Goal: Task Accomplishment & Management: Manage account settings

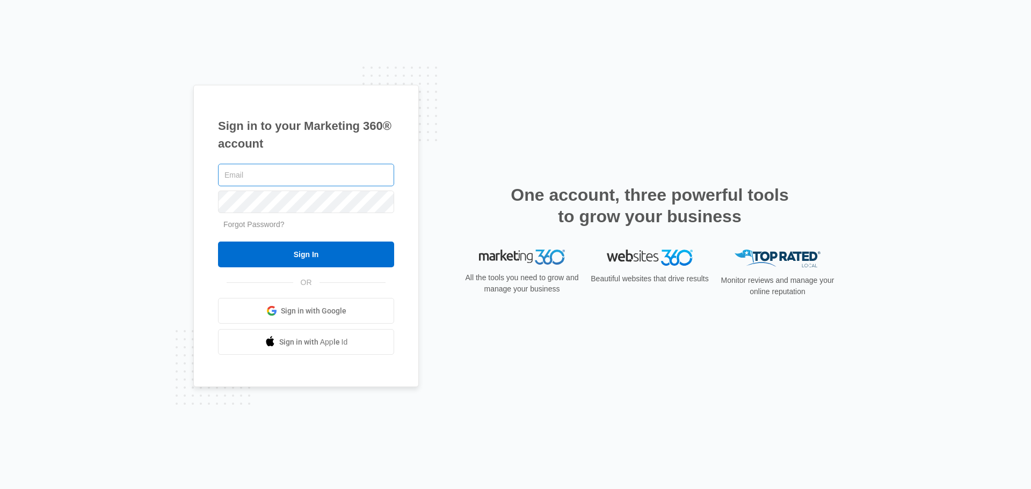
click at [291, 187] on div at bounding box center [306, 175] width 176 height 27
click at [295, 172] on input "text" at bounding box center [306, 175] width 176 height 23
type input "[PERSON_NAME][EMAIL_ADDRESS][PERSON_NAME][DOMAIN_NAME]"
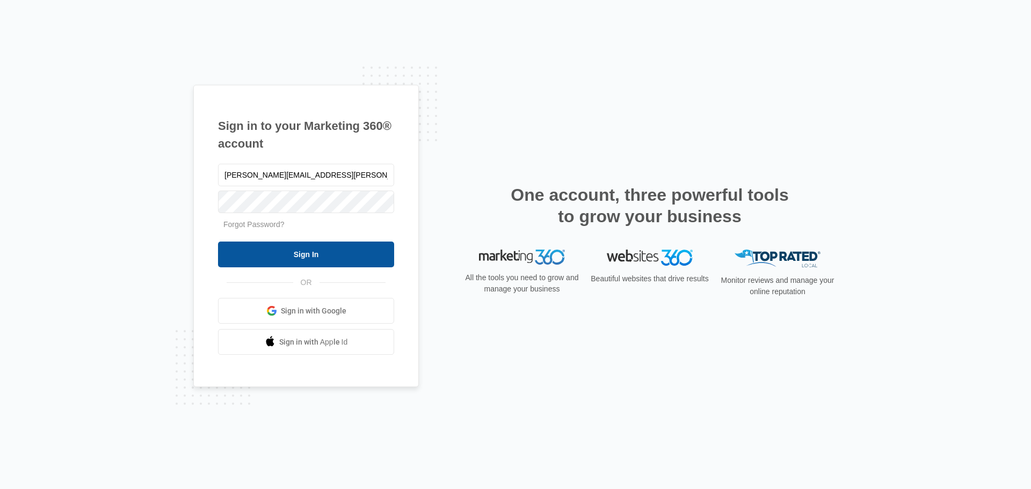
click at [276, 263] on input "Sign In" at bounding box center [306, 255] width 176 height 26
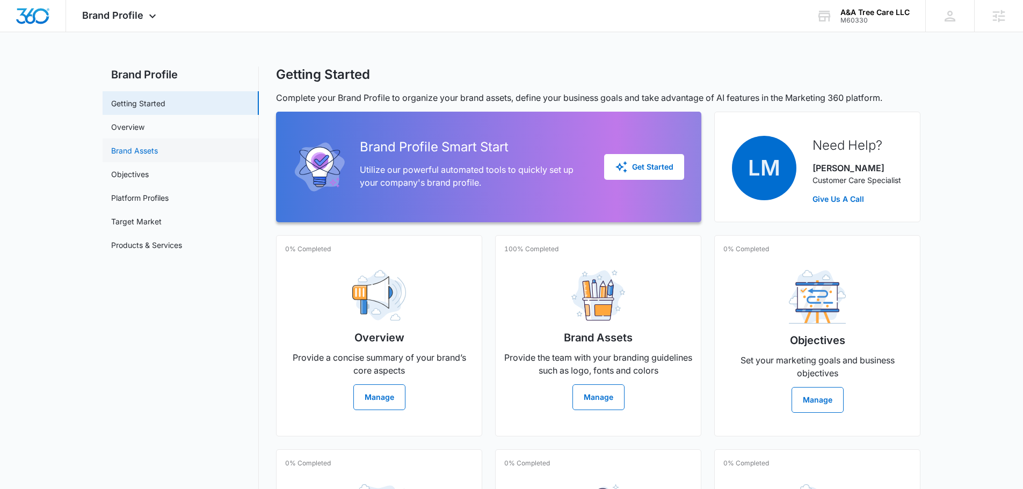
click at [135, 149] on link "Brand Assets" at bounding box center [134, 150] width 47 height 11
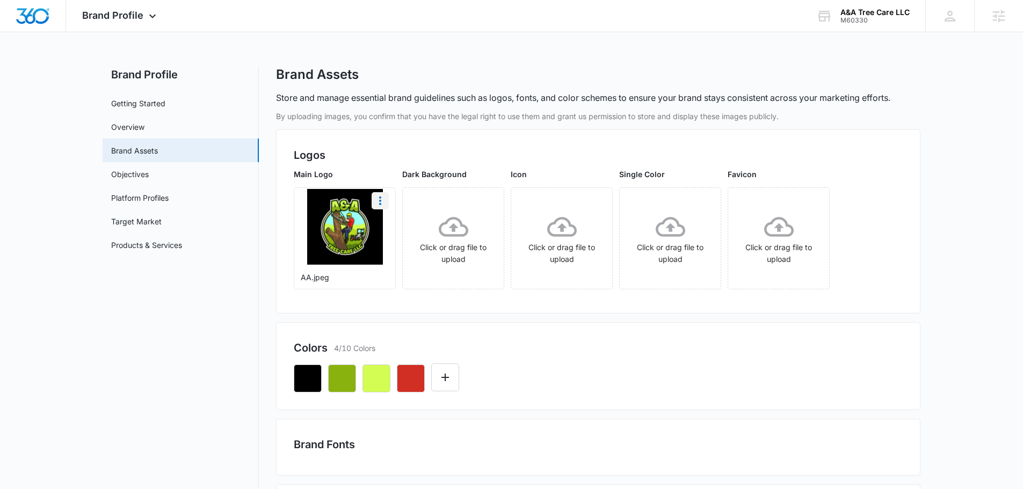
click at [379, 197] on icon "More" at bounding box center [380, 200] width 13 height 13
click at [384, 226] on button "Download" at bounding box center [409, 231] width 74 height 16
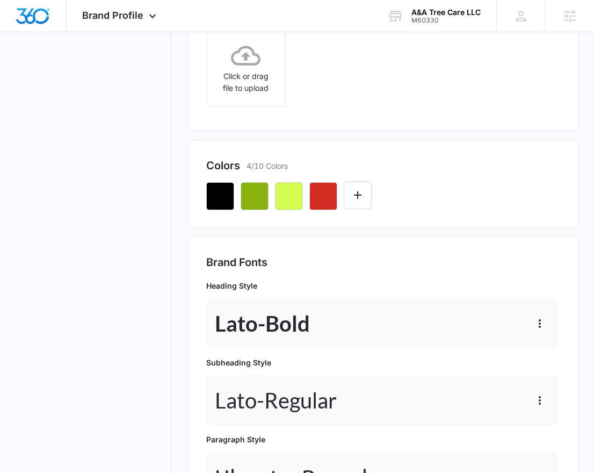
scroll to position [322, 0]
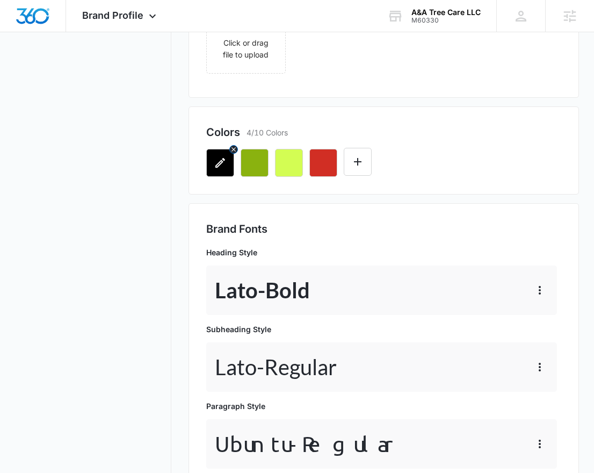
click at [218, 168] on icon "button" at bounding box center [220, 162] width 13 height 13
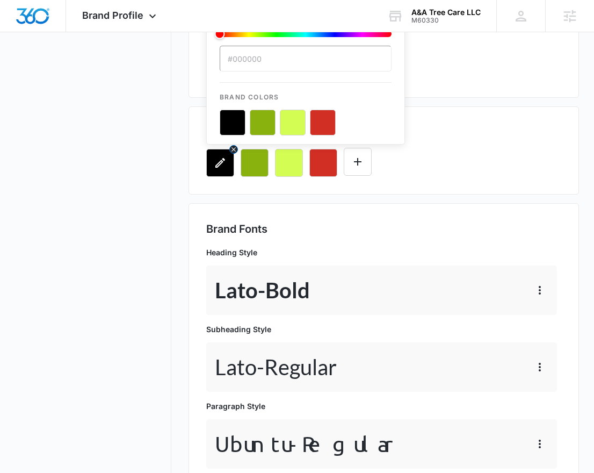
scroll to position [0, 0]
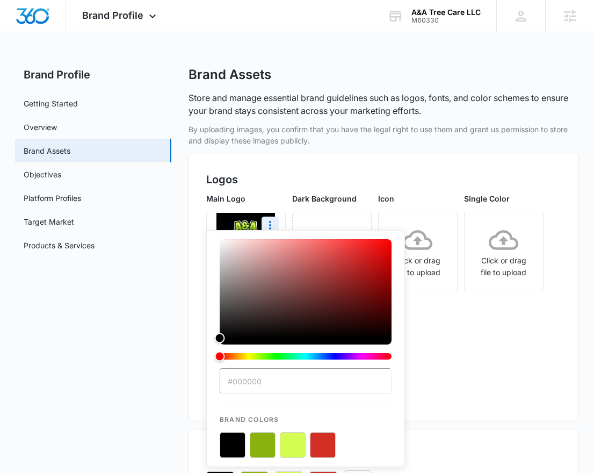
click at [265, 442] on button "color-picker-container" at bounding box center [263, 445] width 26 height 26
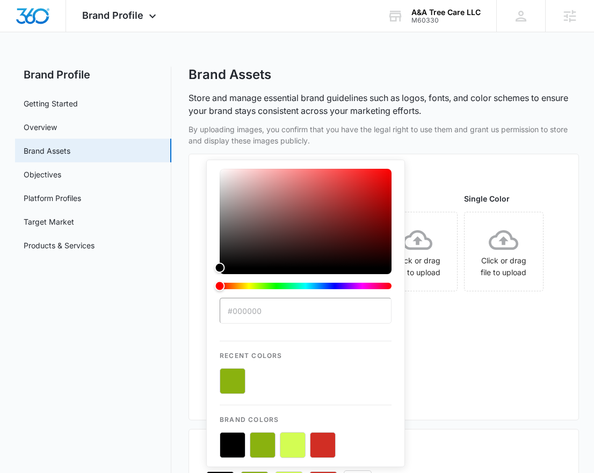
click at [532, 338] on div "Main Logo AA.jpeg Dark Background Click or drag file to upload Icon Click or dr…" at bounding box center [384, 297] width 356 height 209
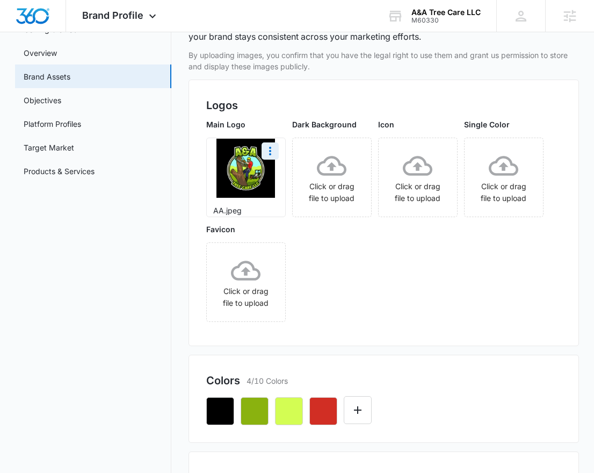
scroll to position [269, 0]
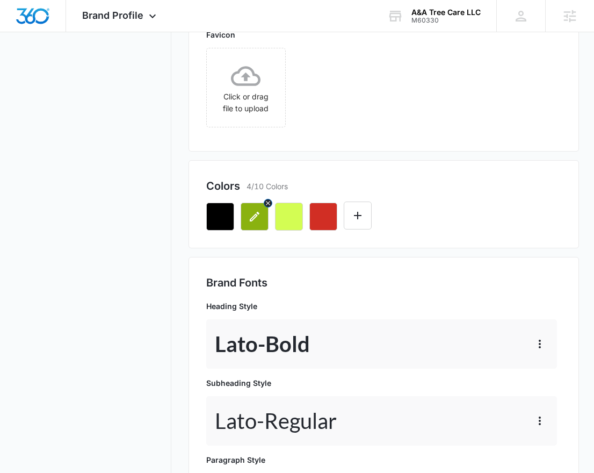
click at [256, 214] on icon "button" at bounding box center [255, 217] width 10 height 10
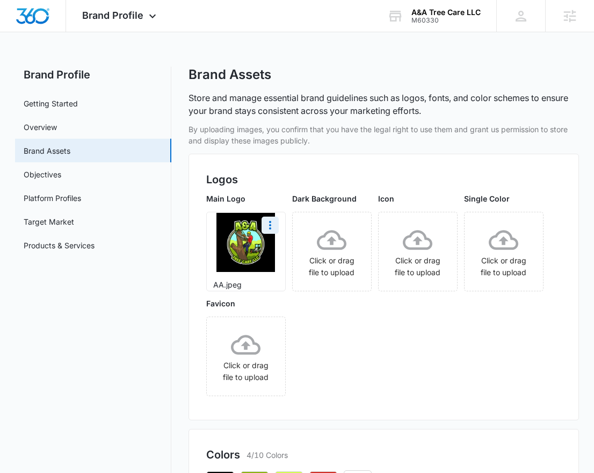
click at [467, 375] on div "Main Logo AA.jpeg Dark Background Click or drag file to upload Icon Click or dr…" at bounding box center [384, 297] width 356 height 209
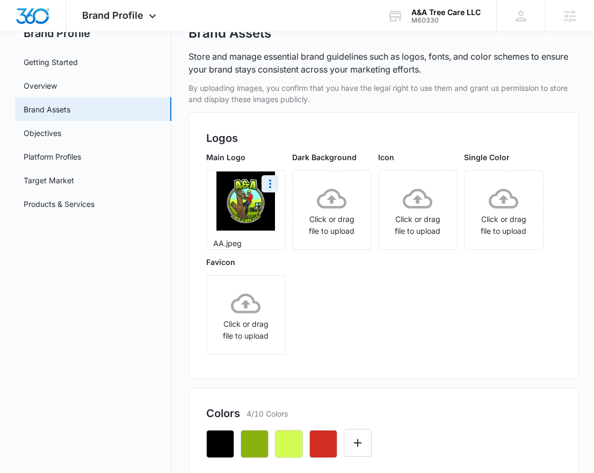
scroll to position [269, 0]
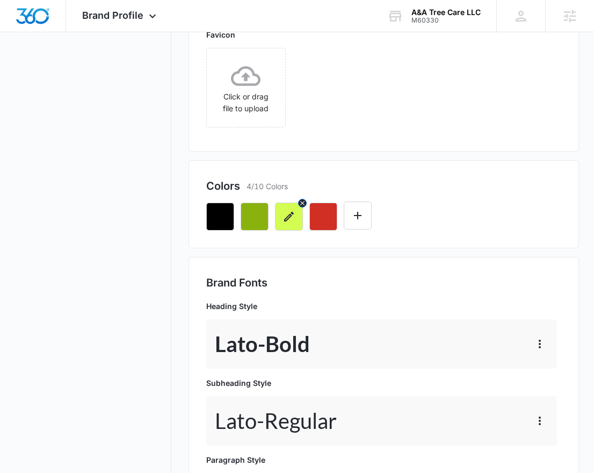
click at [287, 222] on icon "button" at bounding box center [288, 216] width 13 height 13
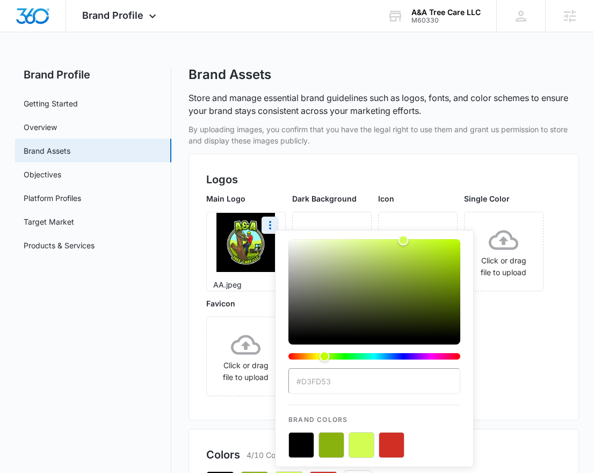
click at [386, 447] on button "color-picker-container" at bounding box center [392, 445] width 26 height 26
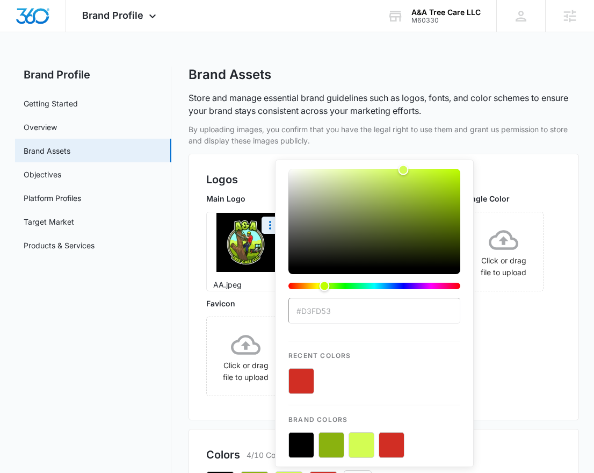
click at [321, 315] on input "#D3FD53" at bounding box center [374, 311] width 172 height 26
click at [546, 329] on div "Main Logo AA.jpeg Dark Background Click or drag file to upload Icon Click or dr…" at bounding box center [384, 297] width 356 height 209
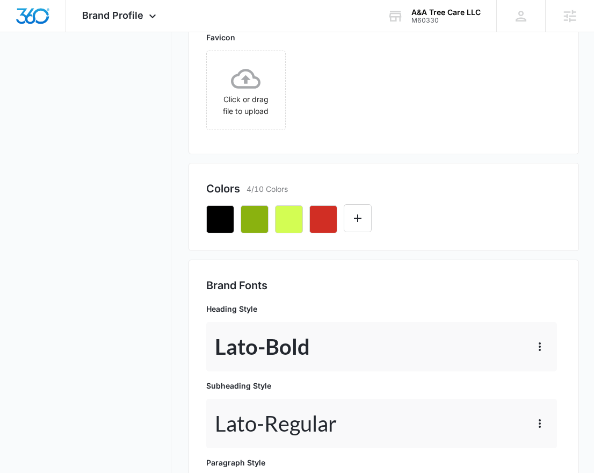
scroll to position [269, 0]
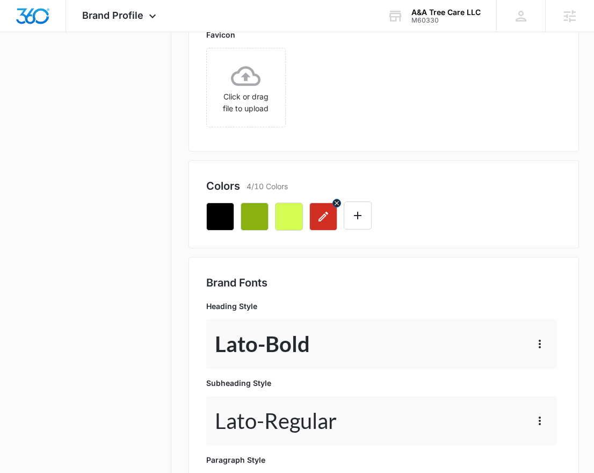
click at [325, 220] on icon "button" at bounding box center [323, 216] width 13 height 13
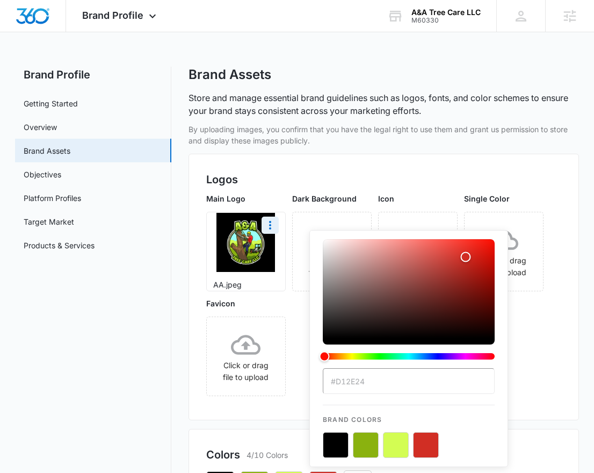
click at [531, 369] on div "Main Logo AA.jpeg Dark Background Click or drag file to upload Icon Click or dr…" at bounding box center [384, 297] width 356 height 209
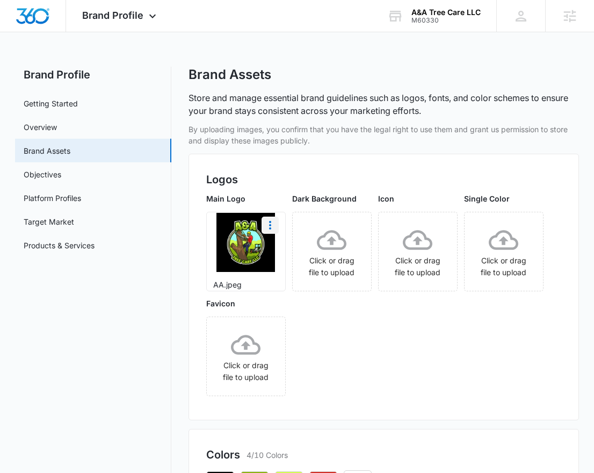
click at [273, 227] on icon "More" at bounding box center [270, 225] width 13 height 13
click at [290, 258] on div "Download" at bounding box center [292, 255] width 35 height 8
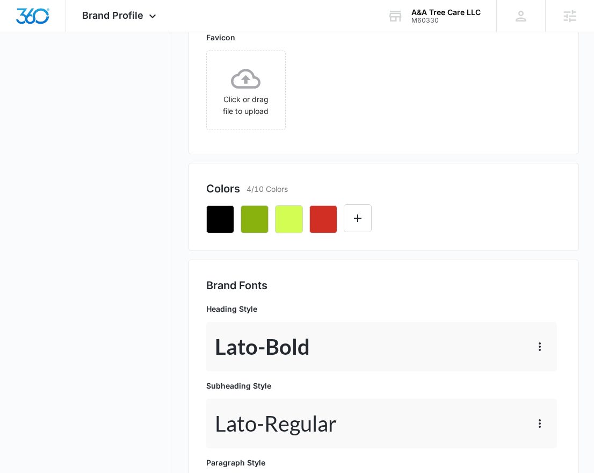
scroll to position [269, 0]
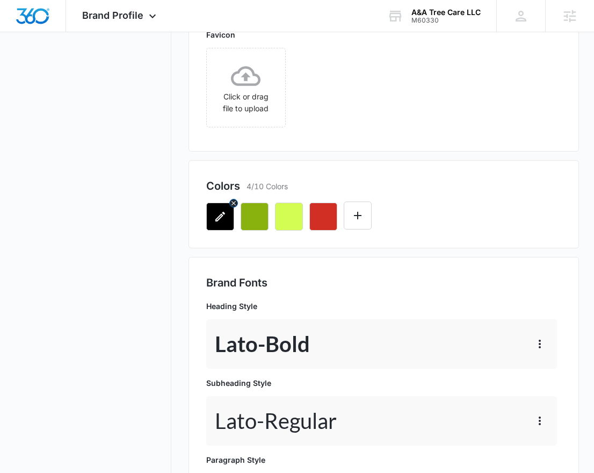
click at [217, 216] on icon "button" at bounding box center [220, 216] width 13 height 13
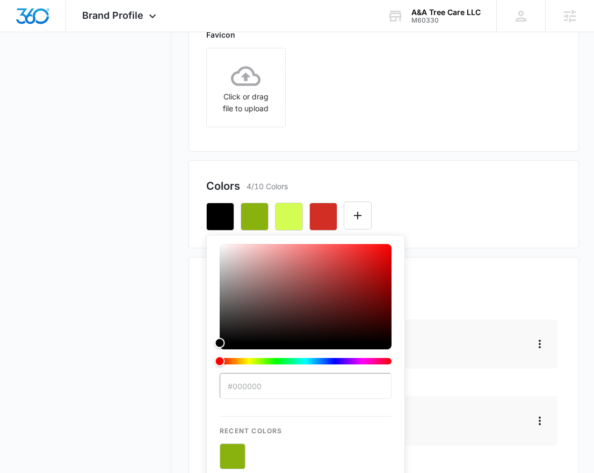
click at [579, 325] on div "Brand Fonts Heading Style Lato - Bold Subheading Style Lato - Regular Paragraph…" at bounding box center [383, 400] width 391 height 287
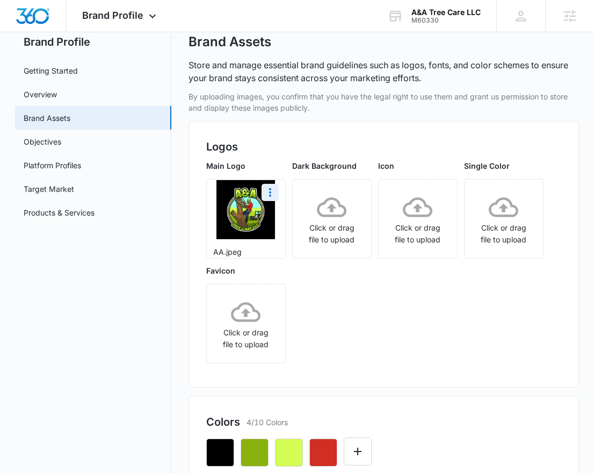
scroll to position [14, 0]
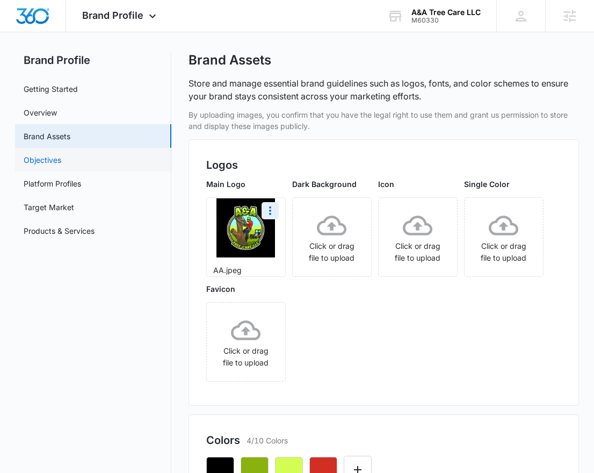
click at [61, 154] on link "Objectives" at bounding box center [43, 159] width 38 height 11
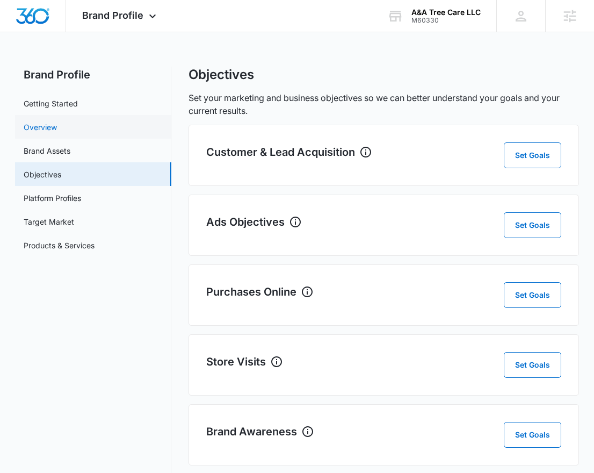
click at [57, 121] on link "Overview" at bounding box center [40, 126] width 33 height 11
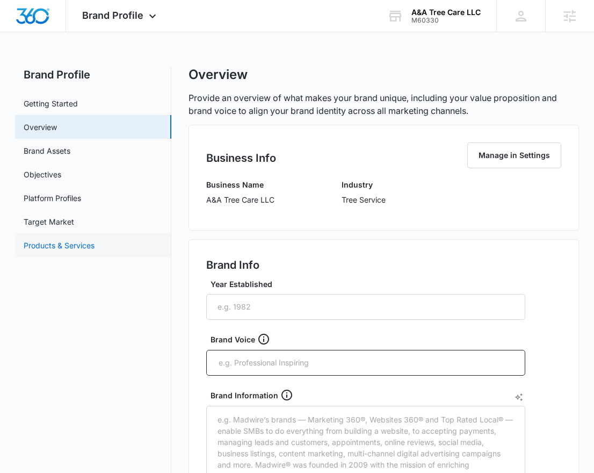
click at [76, 242] on link "Products & Services" at bounding box center [59, 245] width 71 height 11
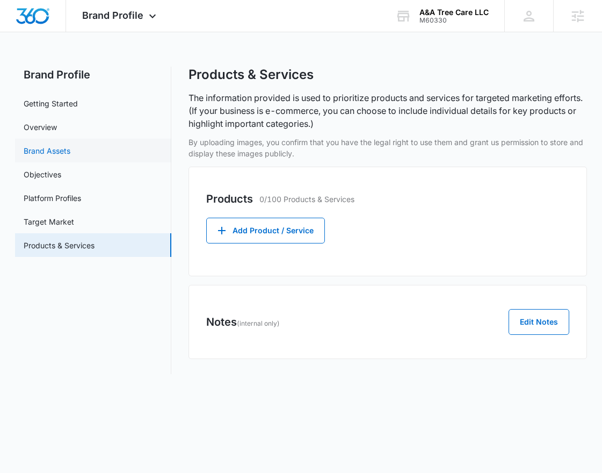
click at [70, 151] on link "Brand Assets" at bounding box center [47, 150] width 47 height 11
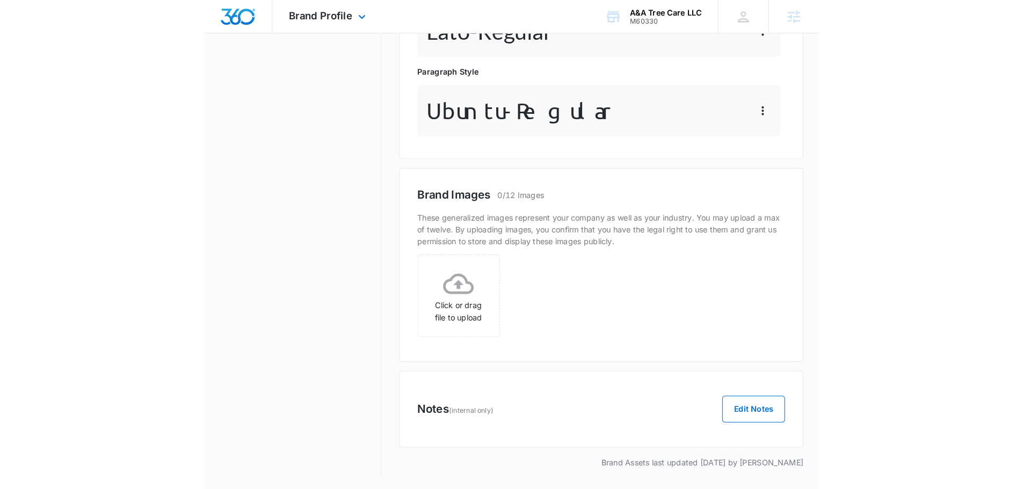
scroll to position [526, 0]
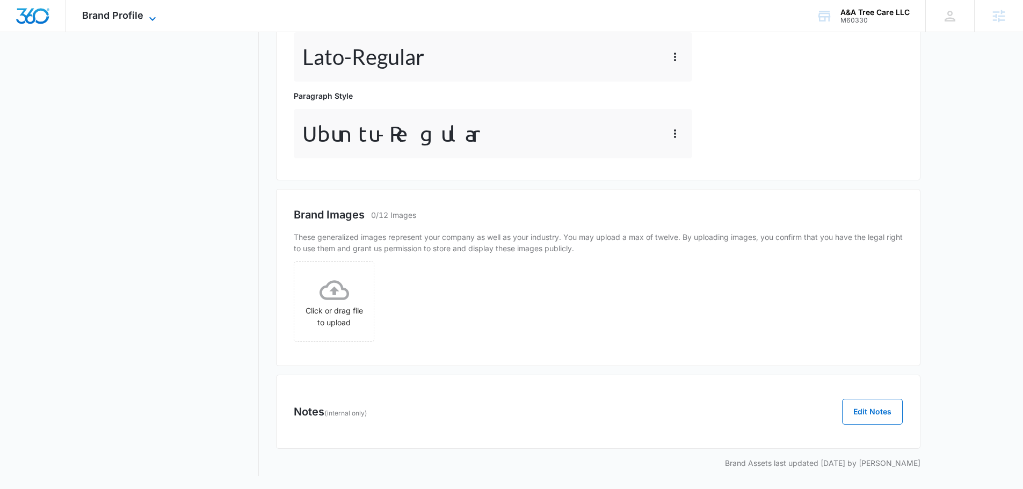
click at [108, 16] on span "Brand Profile" at bounding box center [112, 15] width 61 height 11
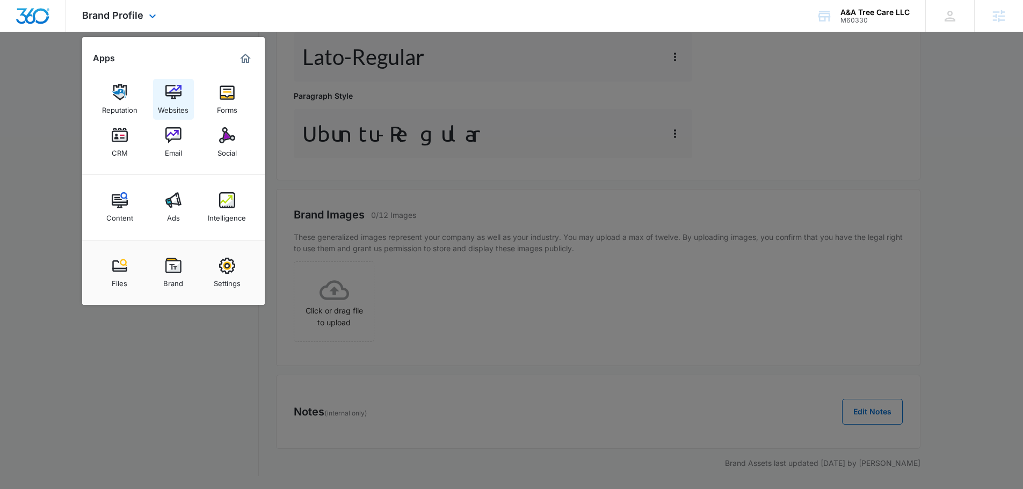
click at [172, 105] on div "Websites" at bounding box center [173, 107] width 31 height 14
